Goal: Task Accomplishment & Management: Use online tool/utility

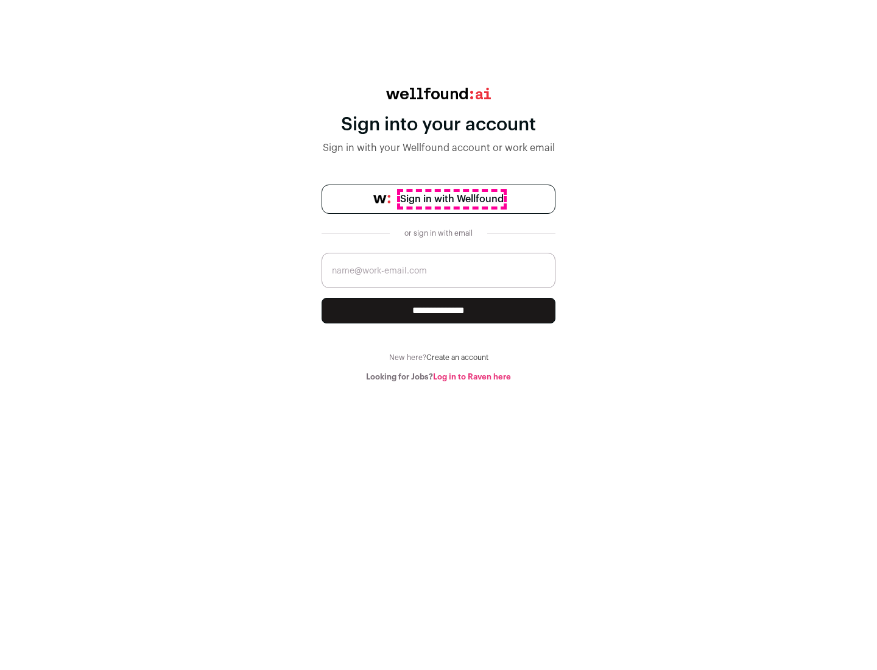
click at [451, 199] on span "Sign in with Wellfound" at bounding box center [451, 199] width 103 height 15
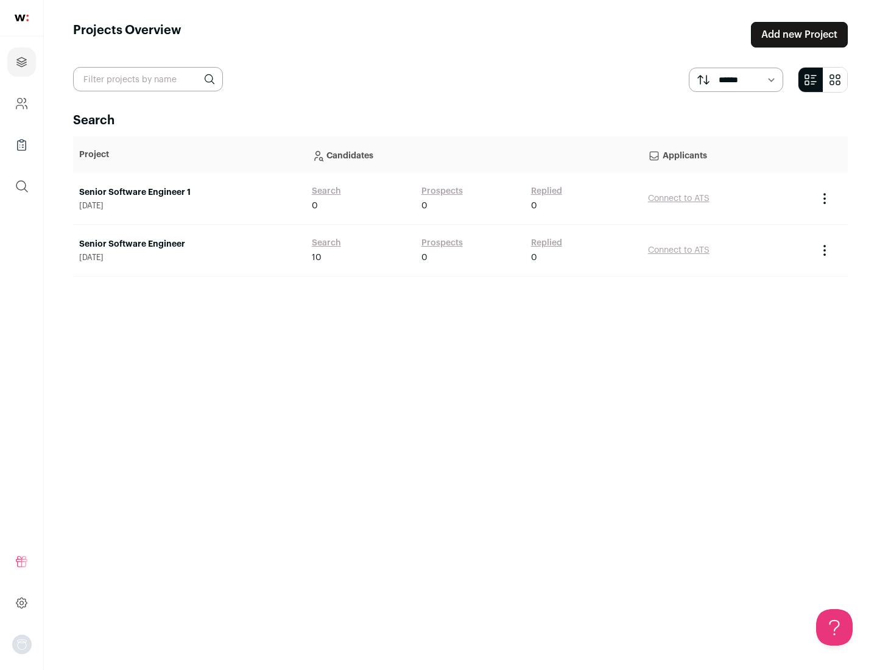
click at [189, 244] on link "Senior Software Engineer" at bounding box center [189, 244] width 220 height 12
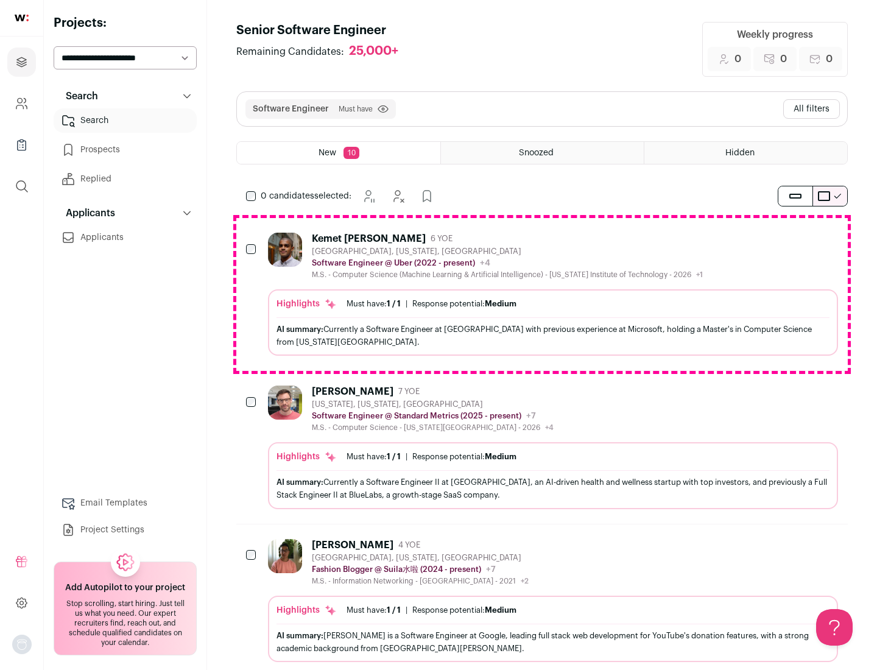
click at [542, 294] on div "Highlights Must have: 1 / 1 How many must haves have been fulfilled? | Response…" at bounding box center [553, 322] width 570 height 66
